Goal: Task Accomplishment & Management: Use online tool/utility

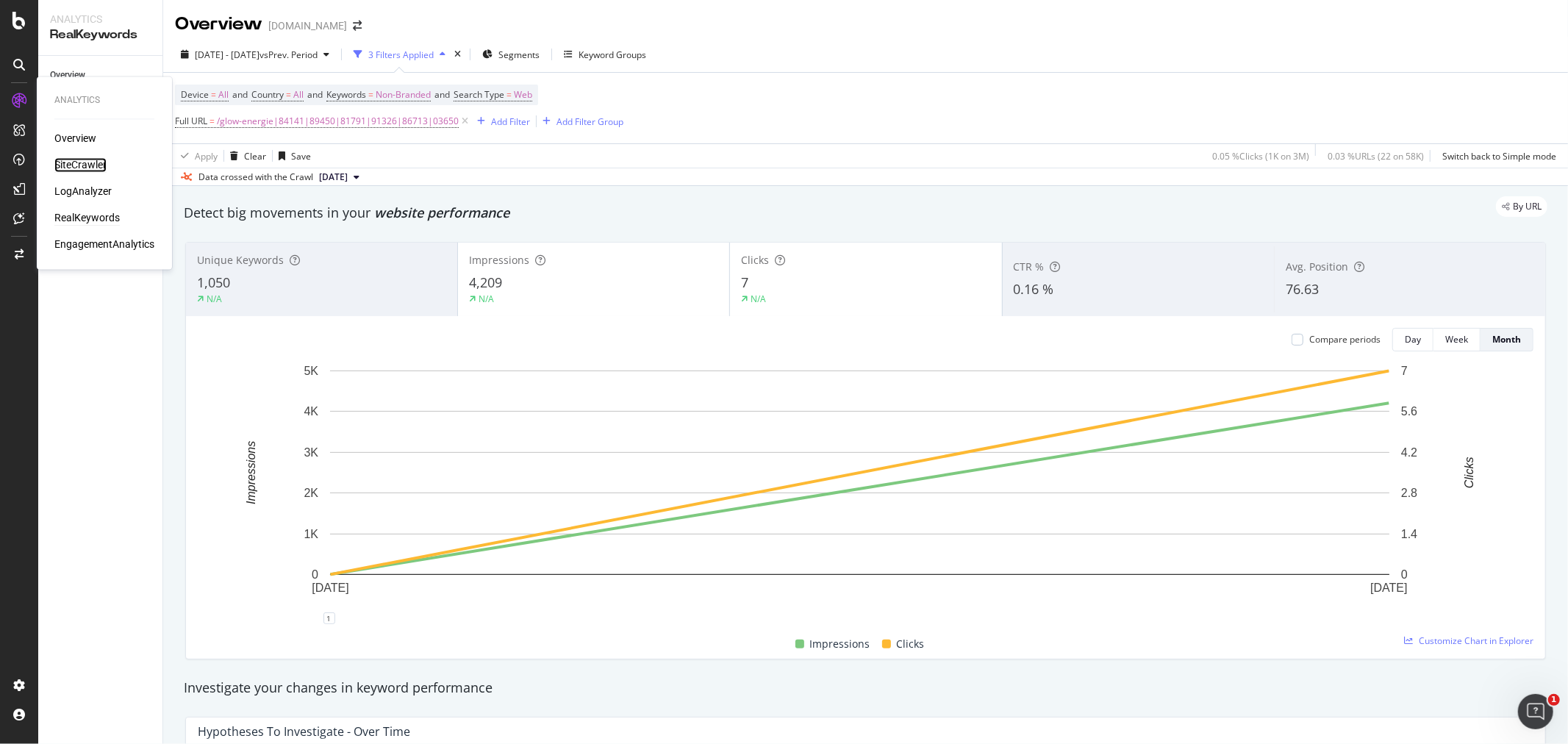
click at [84, 162] on div "SiteCrawler" at bounding box center [81, 165] width 52 height 15
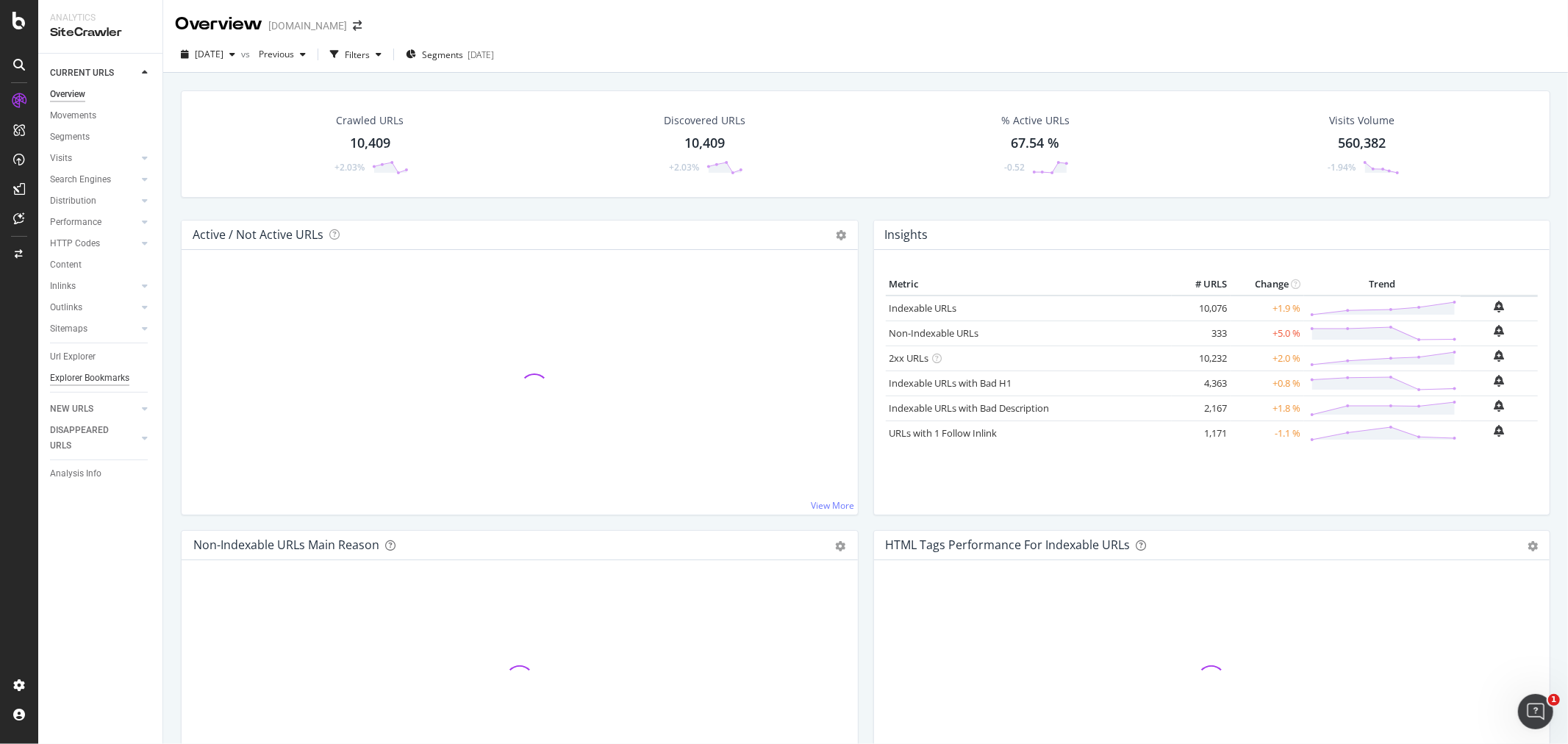
click at [77, 376] on div "Explorer Bookmarks" at bounding box center [90, 378] width 79 height 16
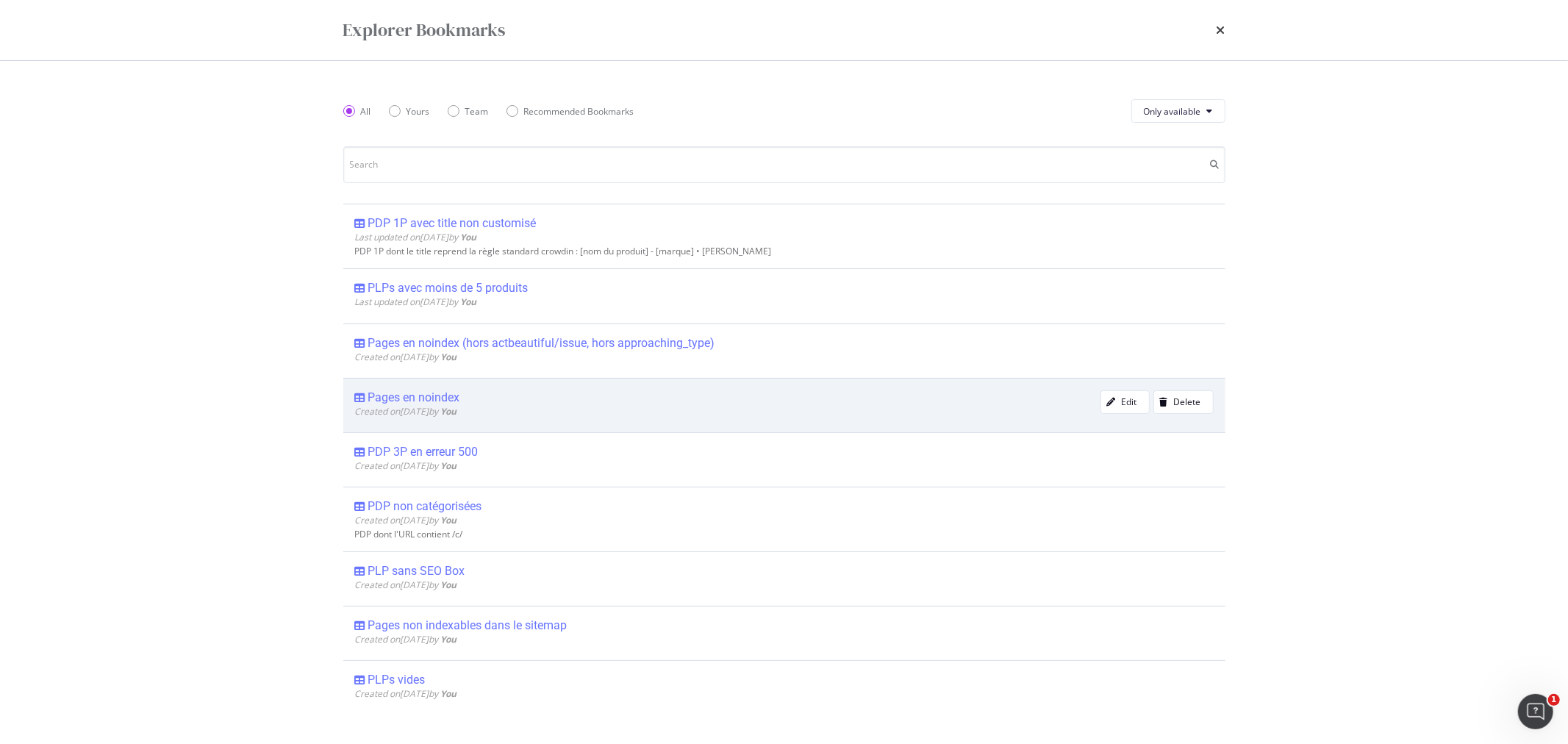
click at [424, 397] on div "Pages en noindex" at bounding box center [414, 398] width 92 height 15
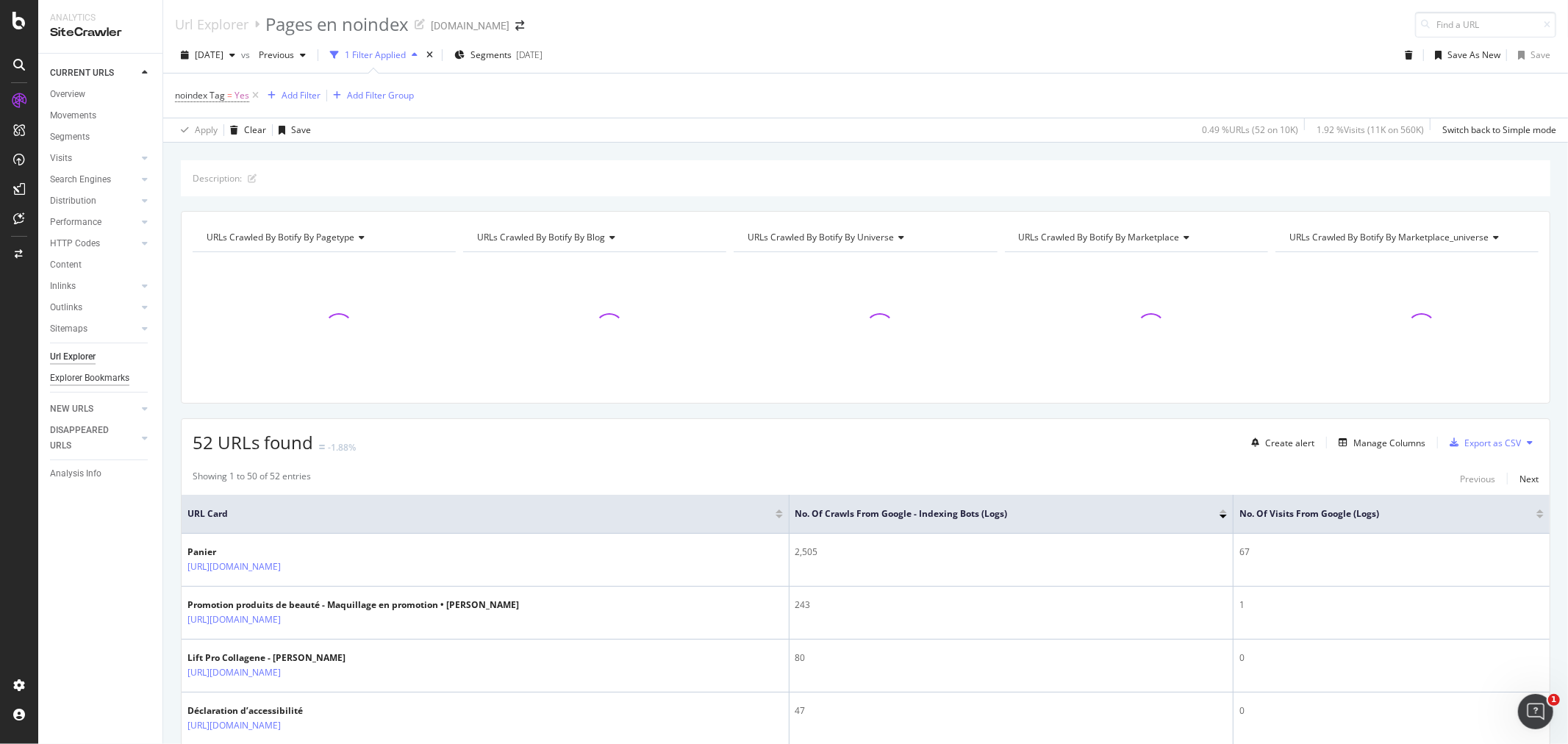
click at [93, 372] on div "Explorer Bookmarks" at bounding box center [90, 378] width 79 height 16
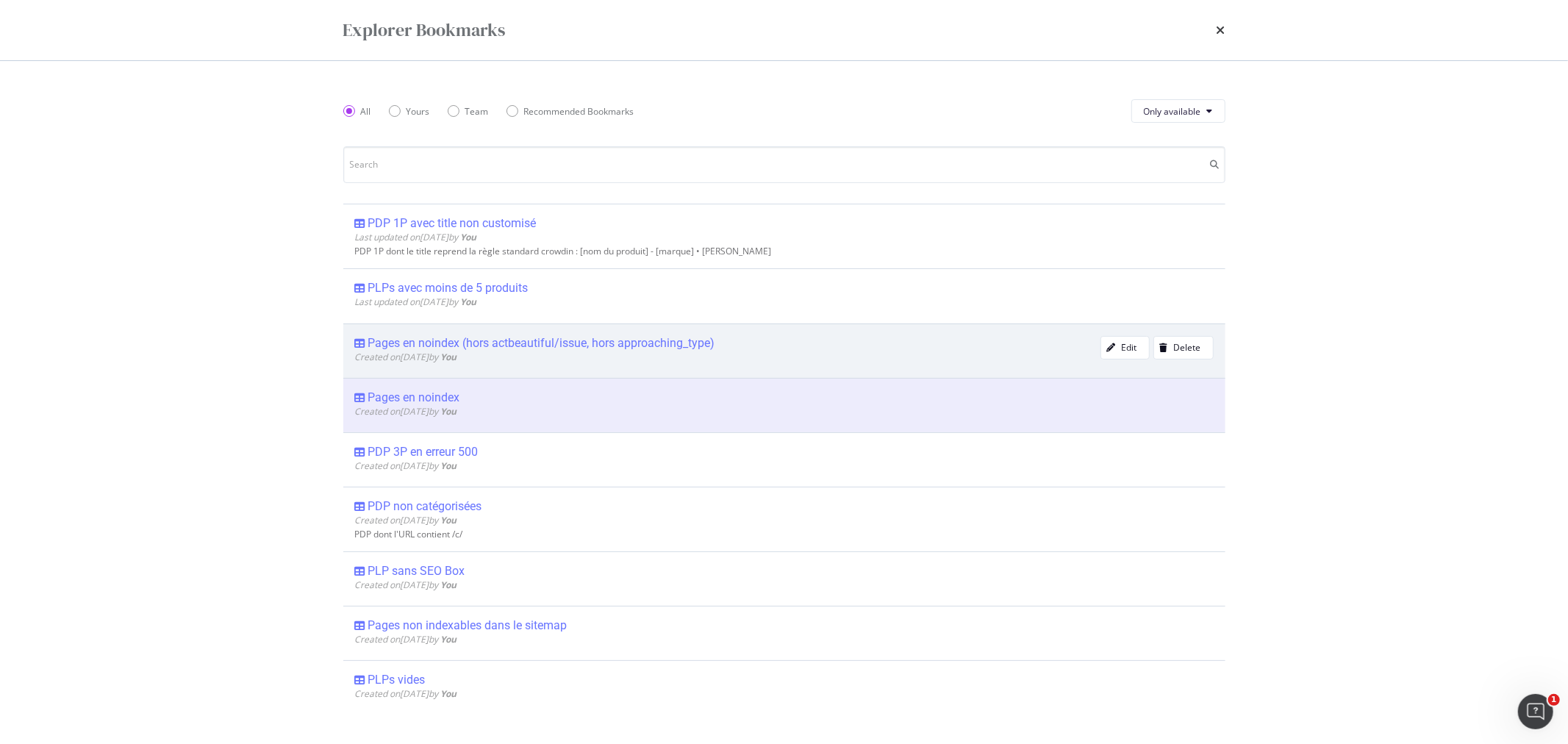
click at [508, 341] on div "Pages en noindex (hors actbeautiful/issue, hors approaching_type)" at bounding box center [542, 343] width 347 height 15
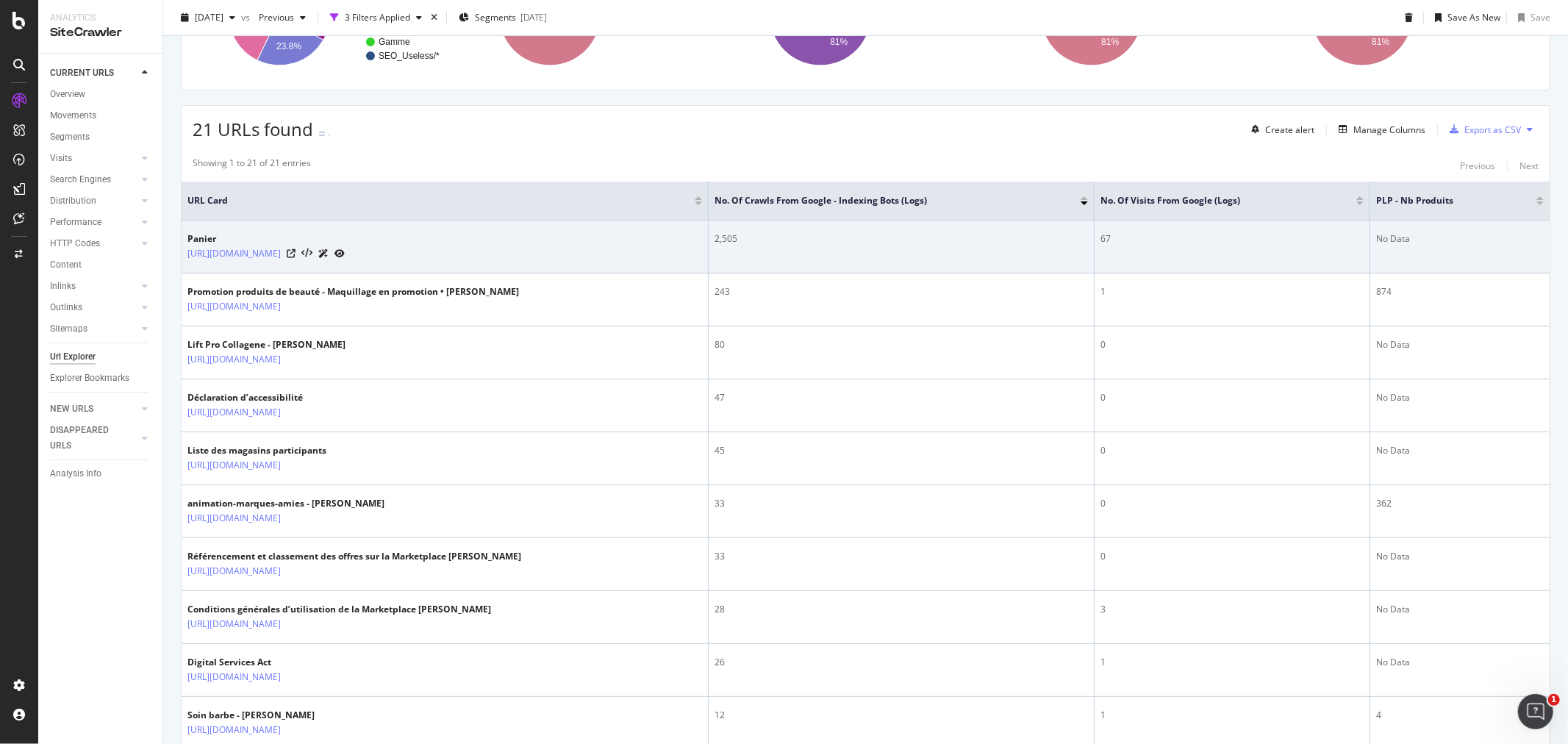
scroll to position [245, 0]
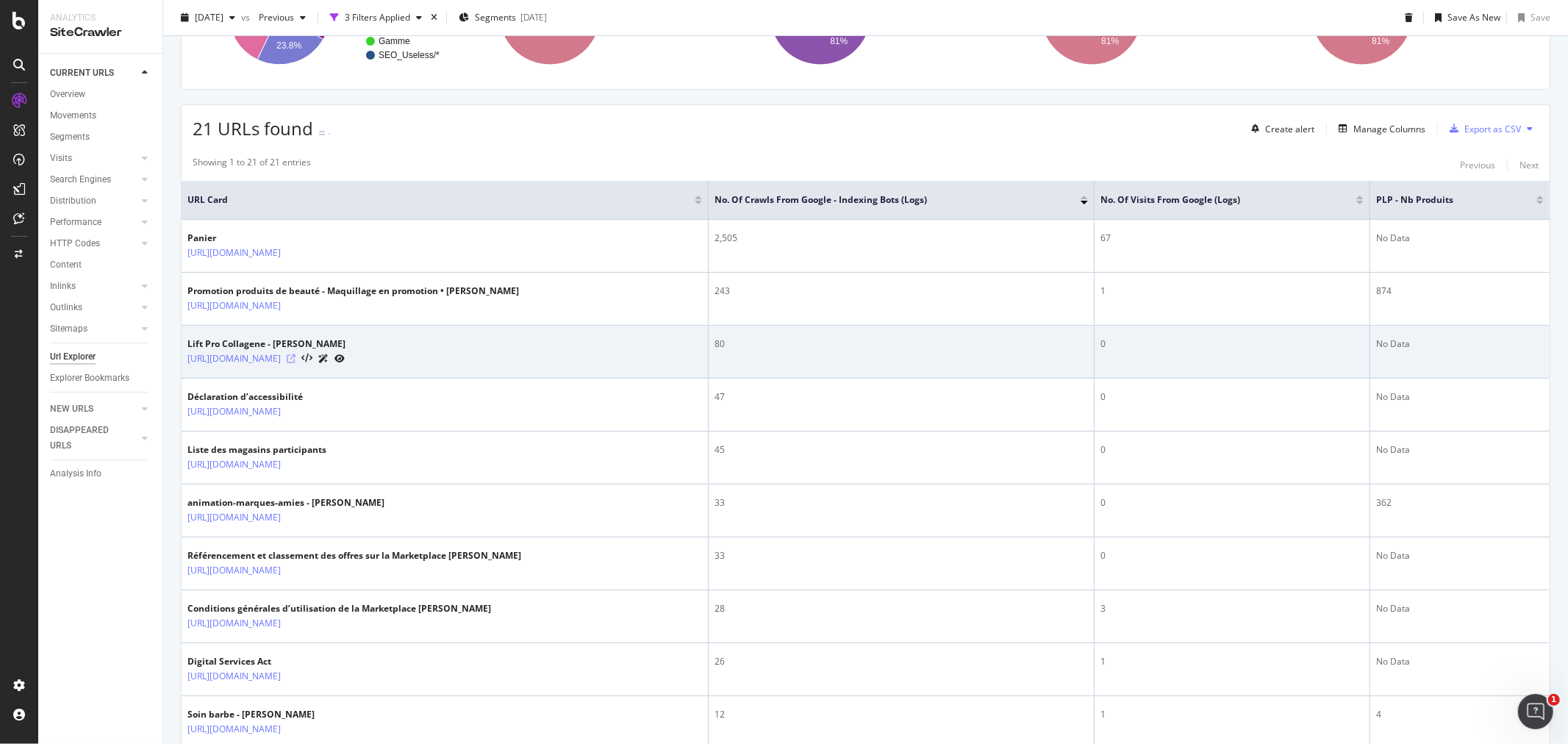
click at [295, 358] on icon at bounding box center [291, 359] width 9 height 9
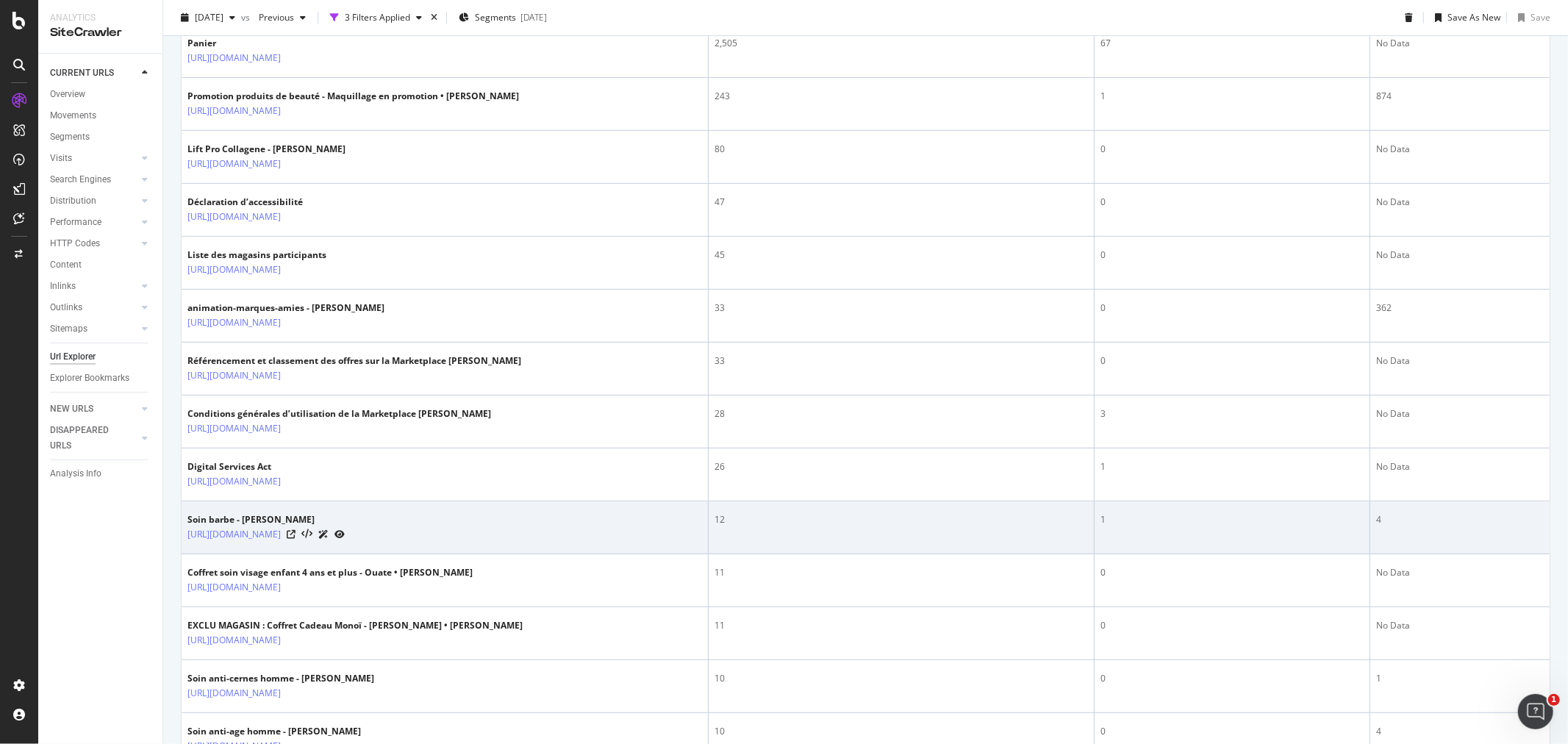
scroll to position [490, 0]
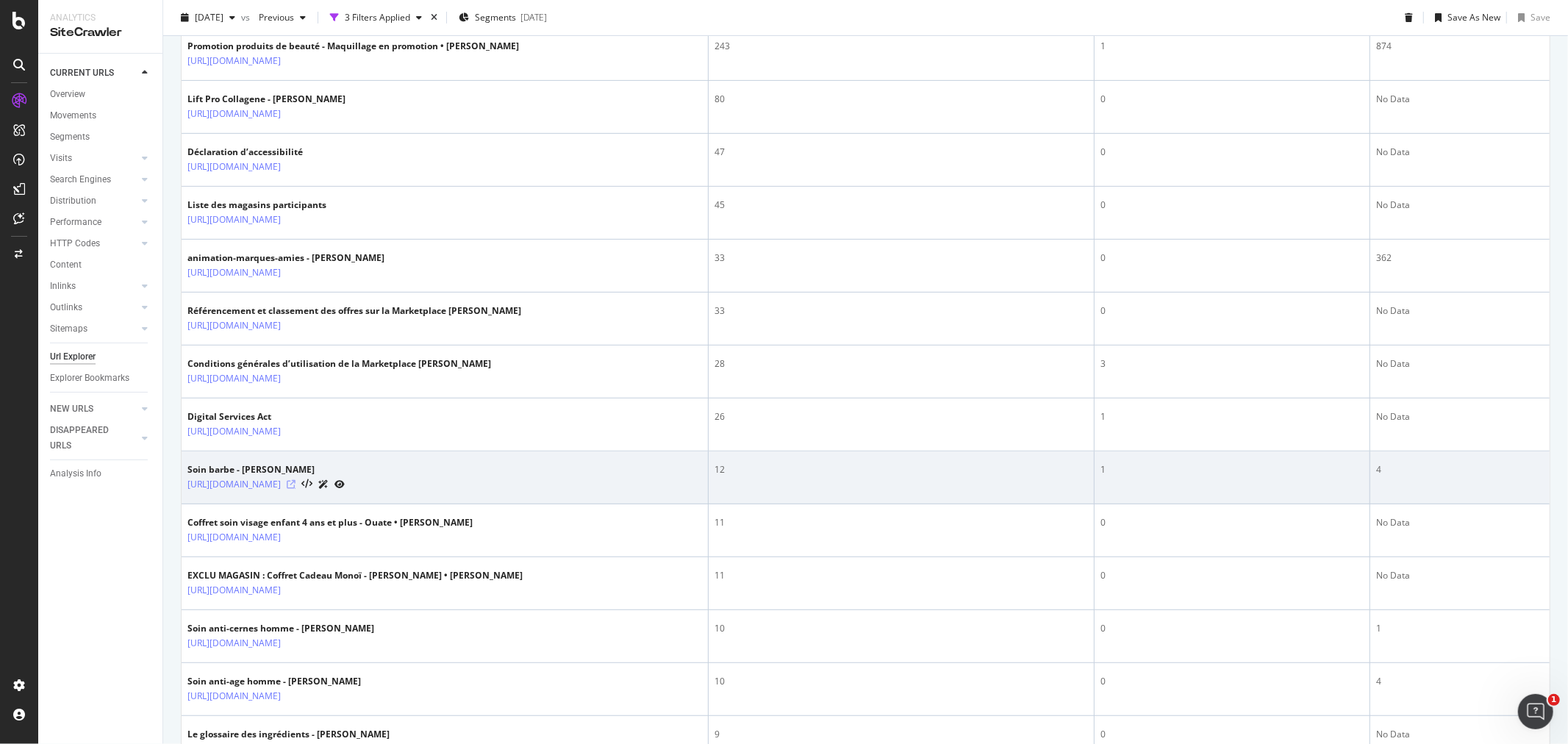
click at [295, 483] on icon at bounding box center [291, 485] width 9 height 9
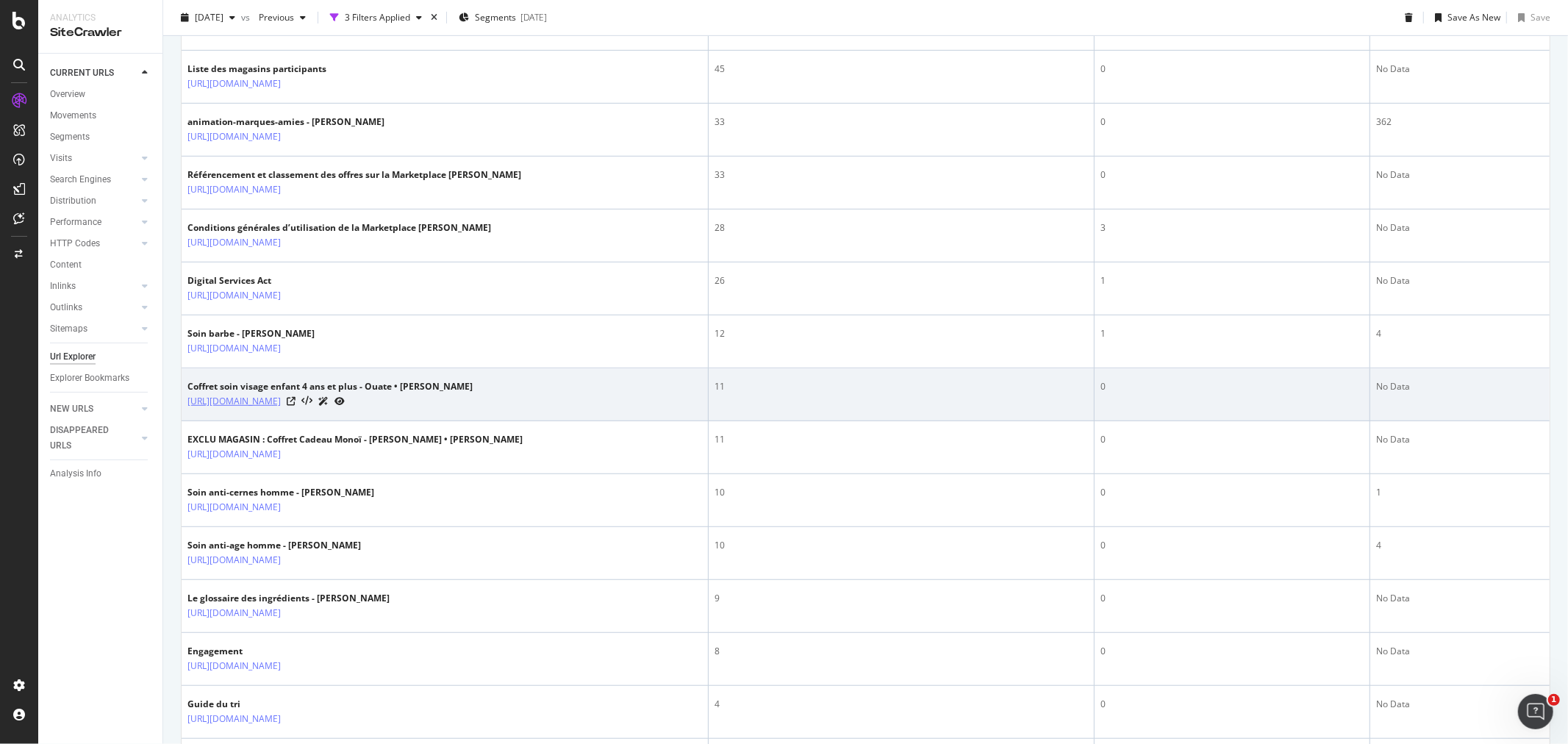
scroll to position [653, 0]
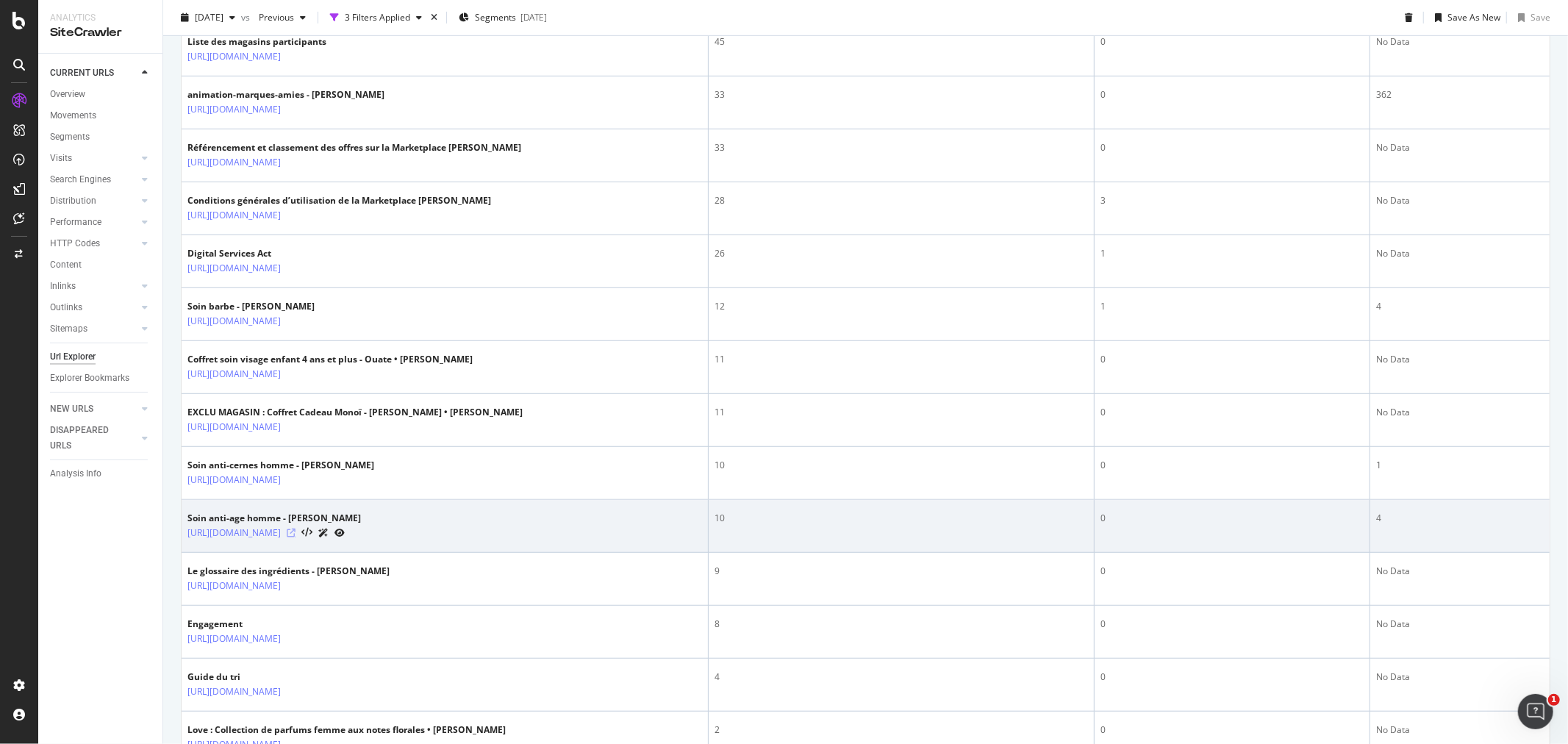
click at [295, 538] on icon at bounding box center [291, 533] width 9 height 9
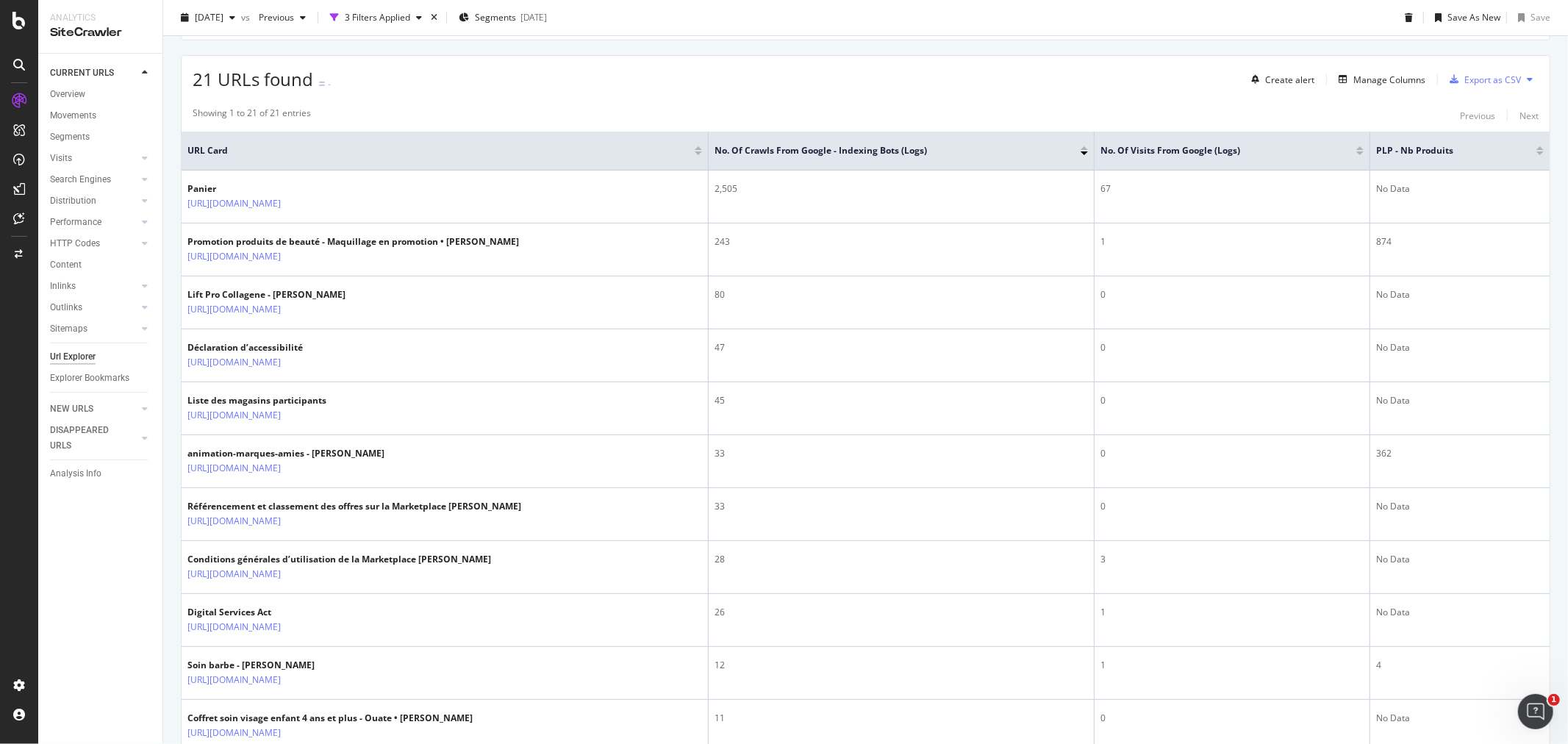
scroll to position [280, 0]
